Goal: Task Accomplishment & Management: Manage account settings

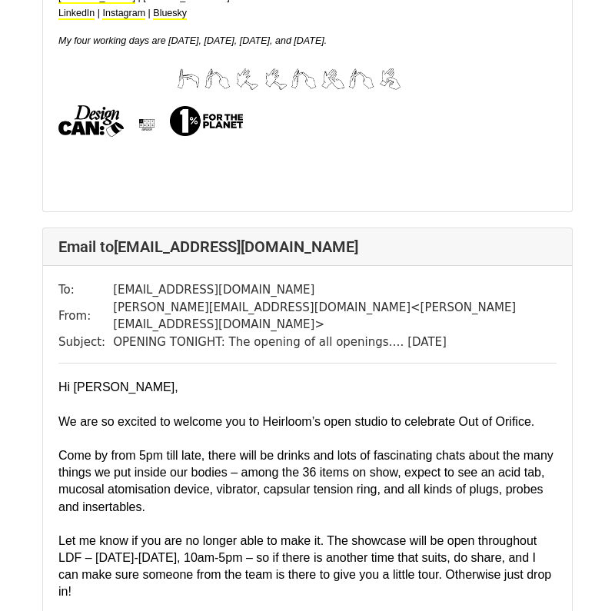
scroll to position [4089, 0]
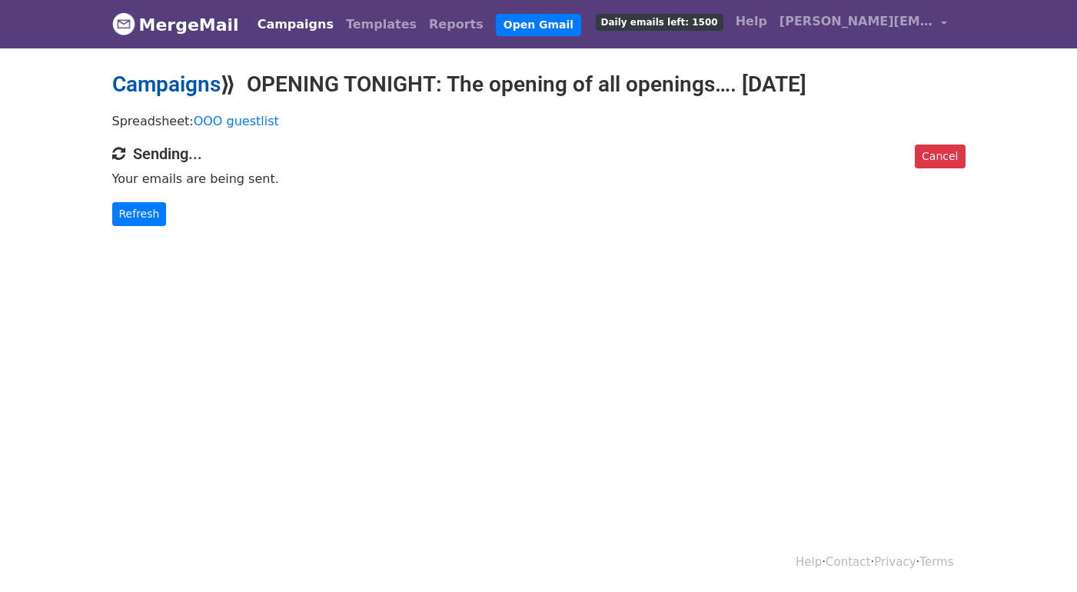
click at [184, 89] on link "Campaigns" at bounding box center [166, 83] width 108 height 25
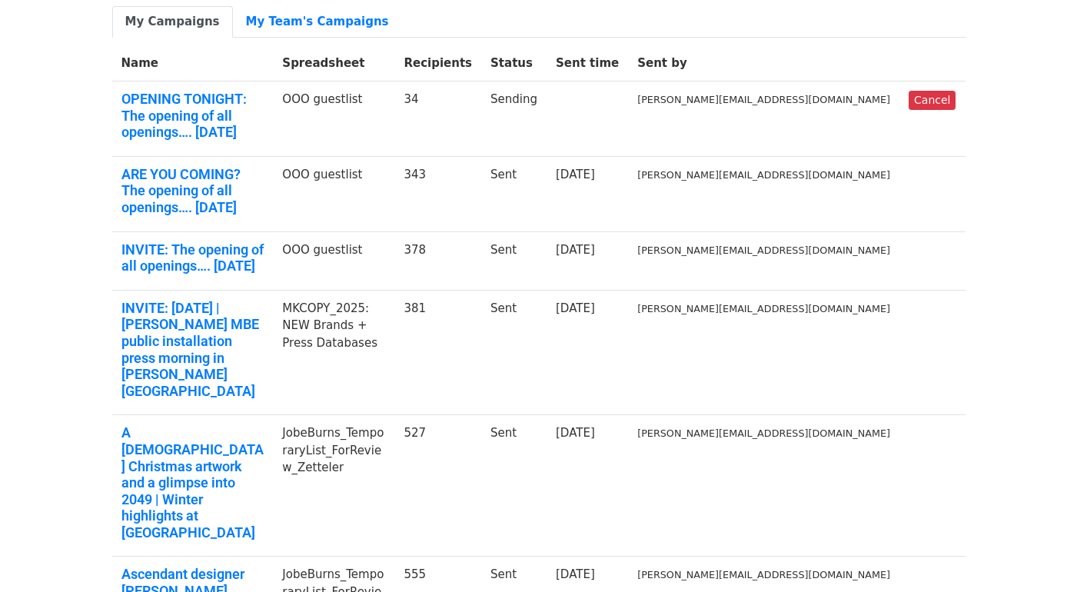
scroll to position [149, 0]
drag, startPoint x: 569, startPoint y: 419, endPoint x: 559, endPoint y: 419, distance: 10.0
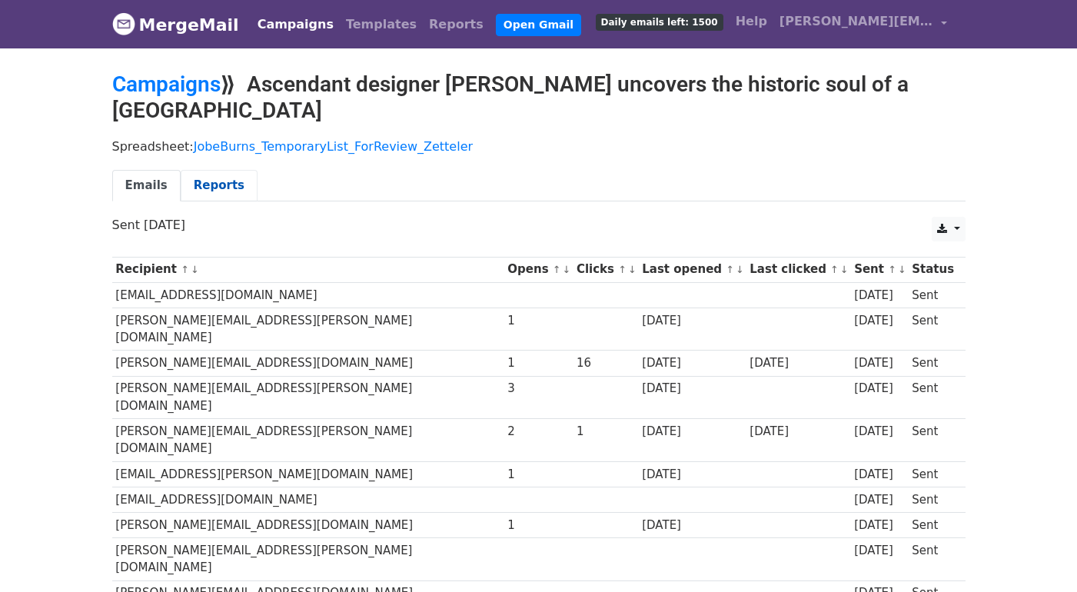
click at [211, 187] on link "Reports" at bounding box center [219, 186] width 77 height 32
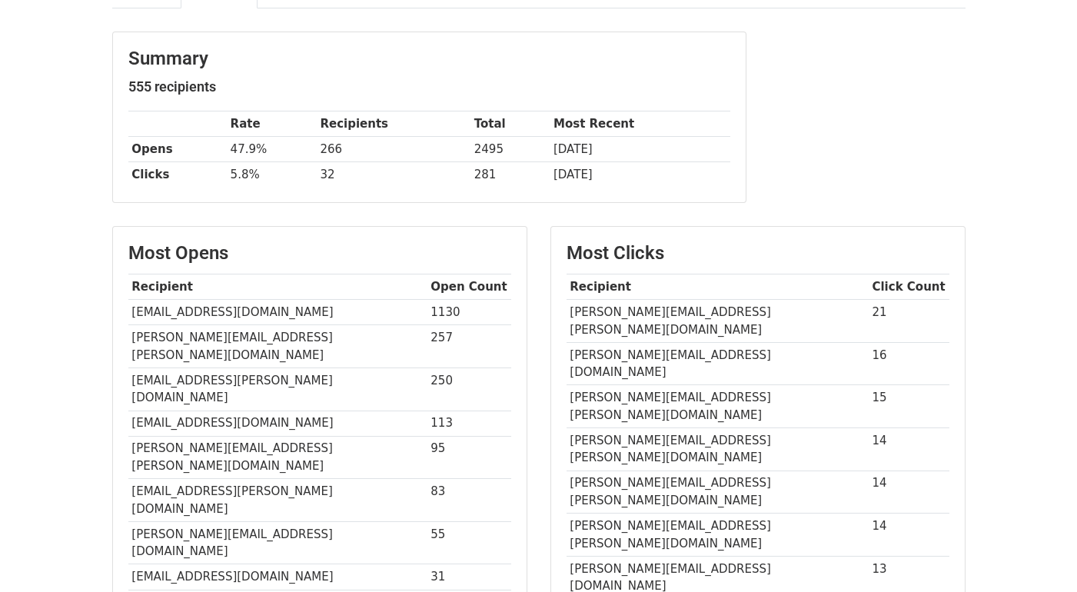
scroll to position [194, 0]
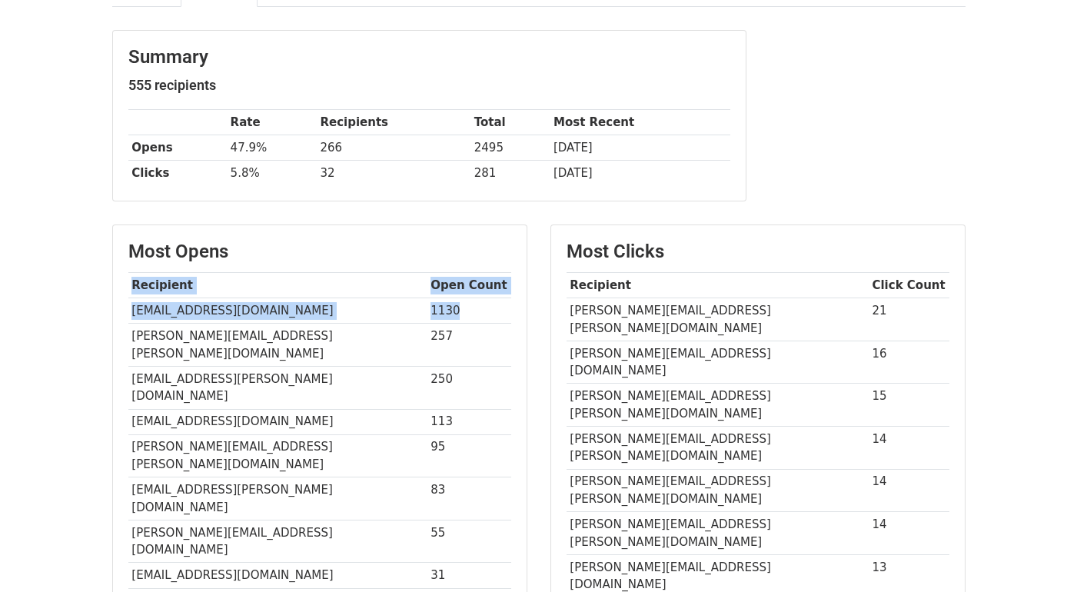
drag, startPoint x: 436, startPoint y: 312, endPoint x: 52, endPoint y: 294, distance: 383.9
click at [51, 294] on body "MergeMail Campaigns Templates Reports Open Gmail Daily emails left: 1500 Help […" at bounding box center [538, 487] width 1077 height 1362
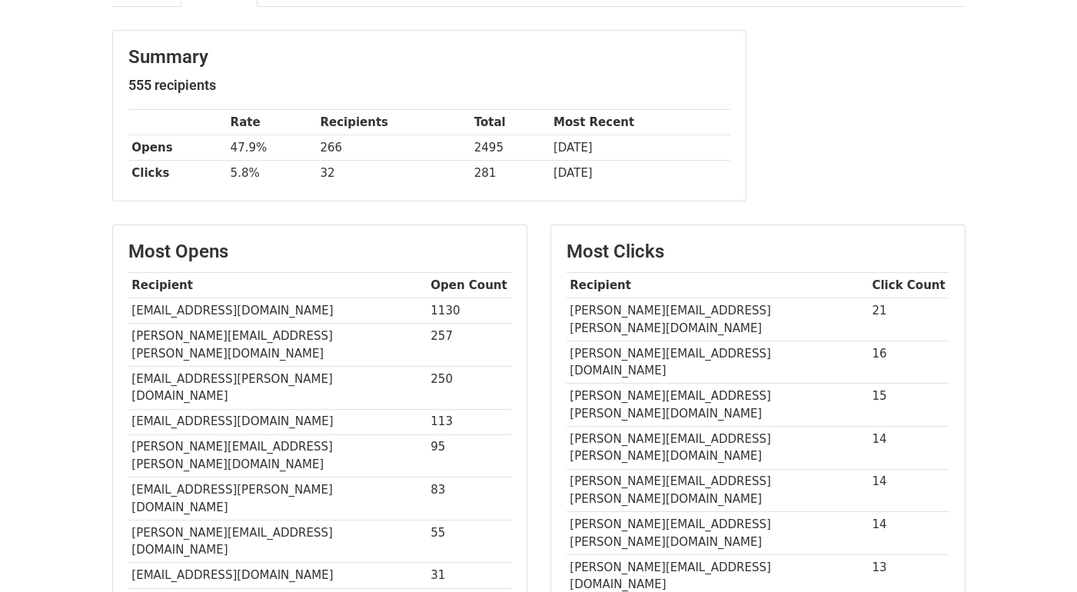
click at [367, 343] on td "[PERSON_NAME][EMAIL_ADDRESS][PERSON_NAME][DOMAIN_NAME]" at bounding box center [277, 344] width 299 height 43
drag, startPoint x: 437, startPoint y: 308, endPoint x: 129, endPoint y: 314, distance: 308.2
click at [129, 314] on tr "faiza.saqib@futurenet.com 1130" at bounding box center [319, 310] width 383 height 25
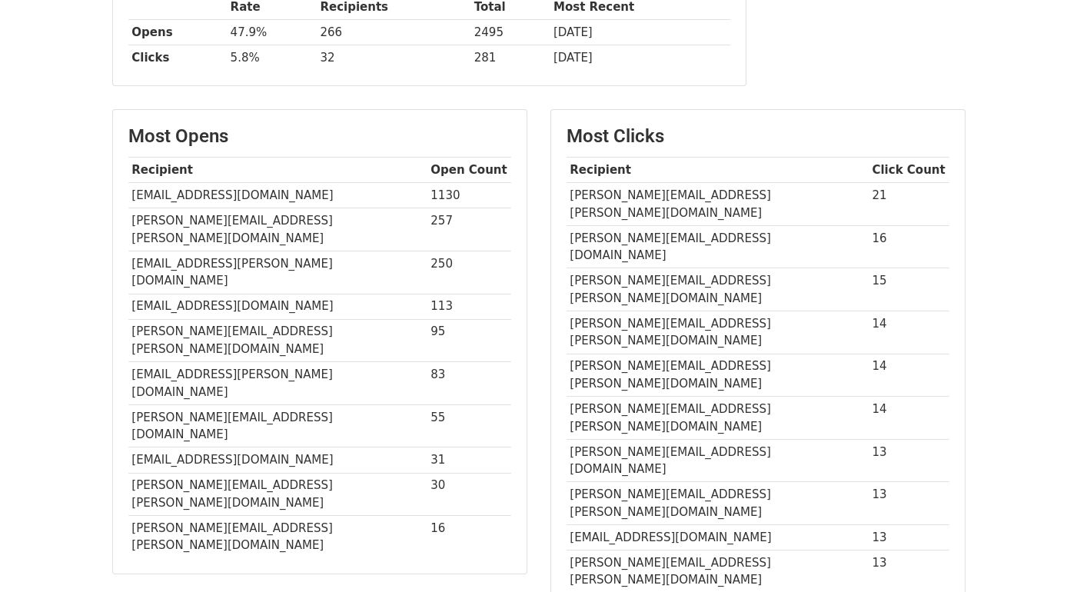
click at [525, 354] on div "Most Opens Recipient Open Count faiza.saqib@futurenet.com 1130 amy.peacock@deze…" at bounding box center [319, 341] width 413 height 463
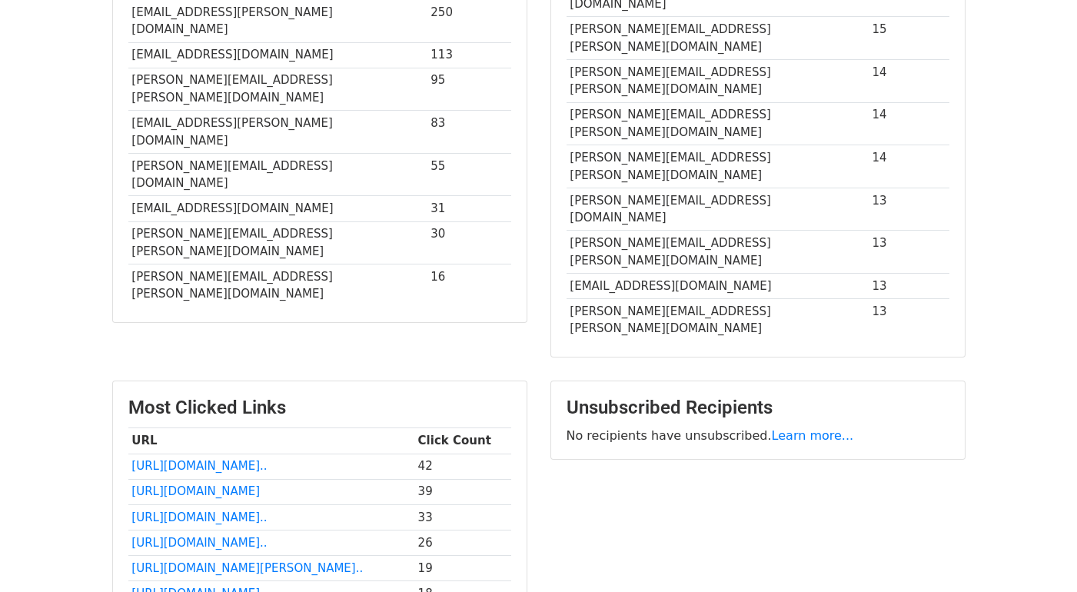
scroll to position [0, 0]
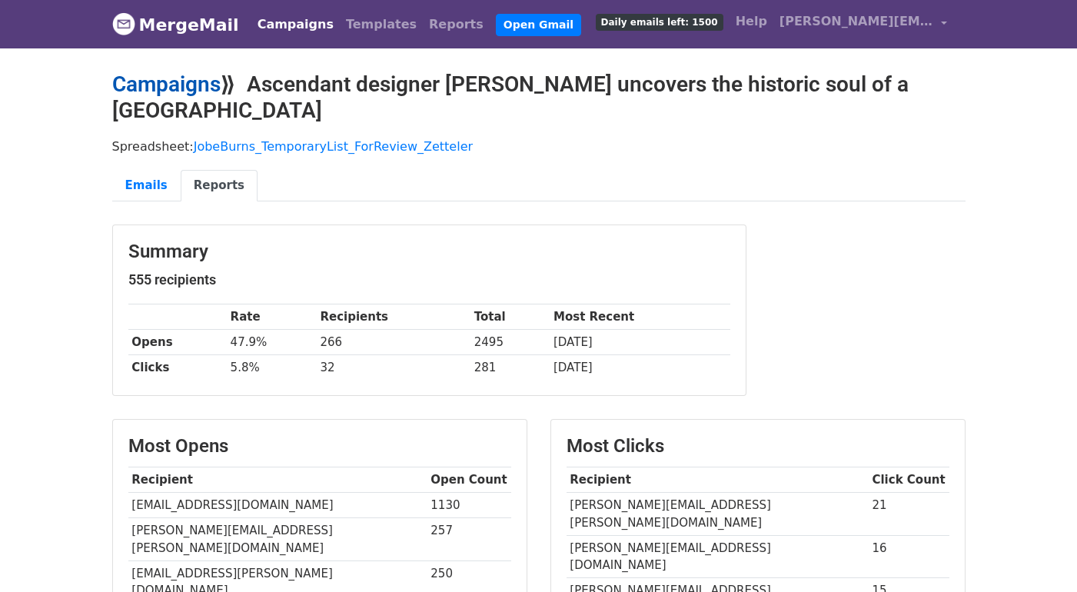
click at [173, 88] on link "Campaigns" at bounding box center [166, 83] width 108 height 25
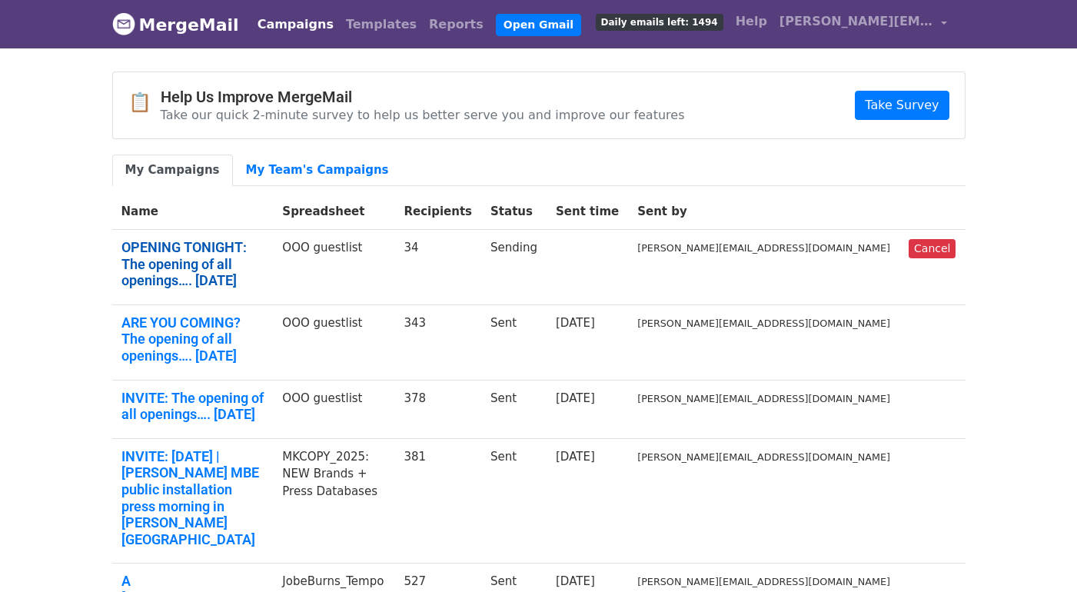
click at [222, 250] on link "OPENING TONIGHT: The opening of all openings…. [DATE]" at bounding box center [192, 264] width 143 height 50
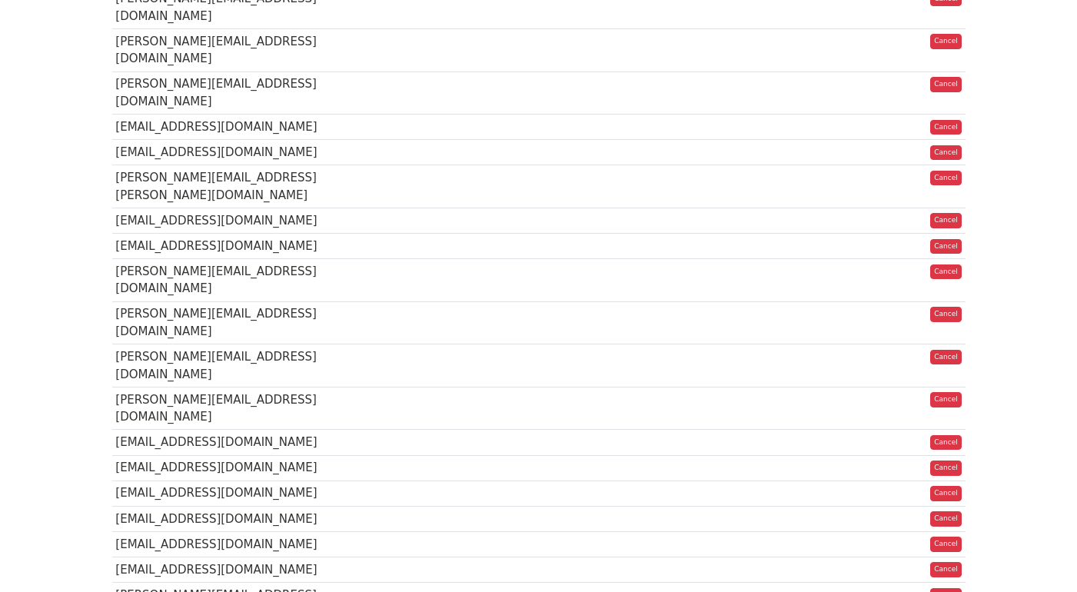
scroll to position [664, 0]
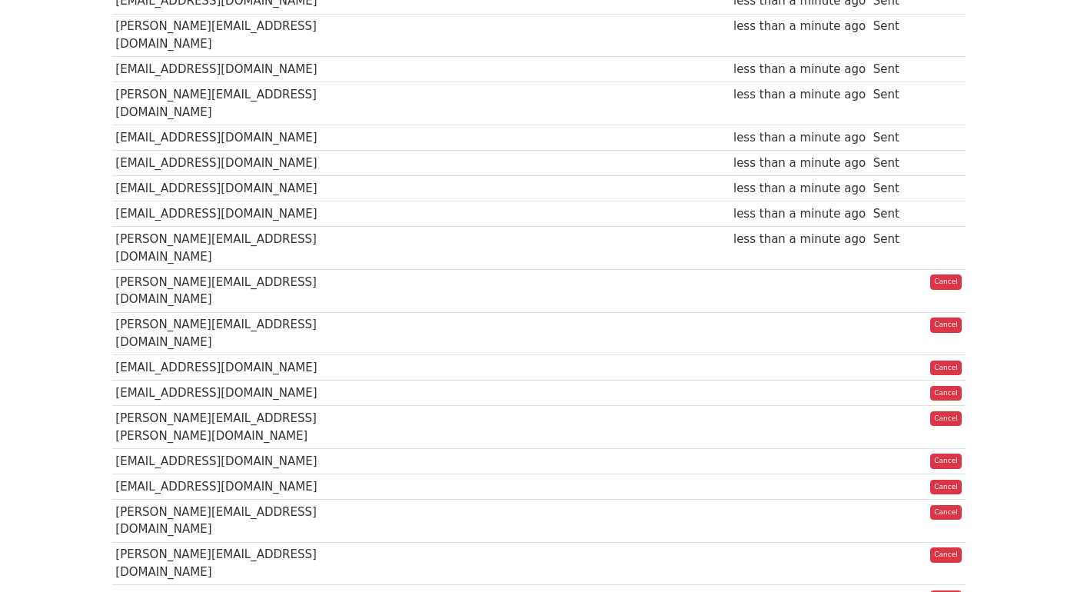
scroll to position [423, 0]
